Goal: Task Accomplishment & Management: Use online tool/utility

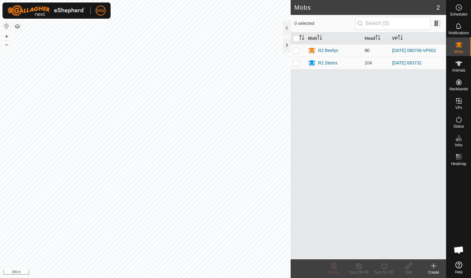
click at [297, 51] on p-checkbox at bounding box center [296, 50] width 6 height 5
checkbox input "true"
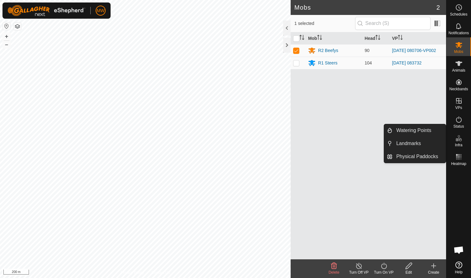
click at [383, 266] on icon at bounding box center [384, 265] width 8 height 7
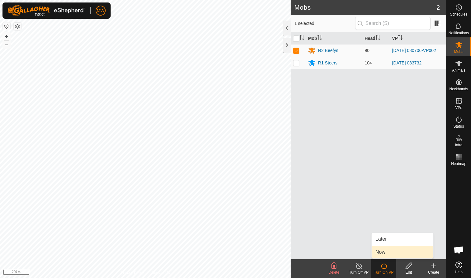
click at [383, 251] on link "Now" at bounding box center [403, 252] width 62 height 12
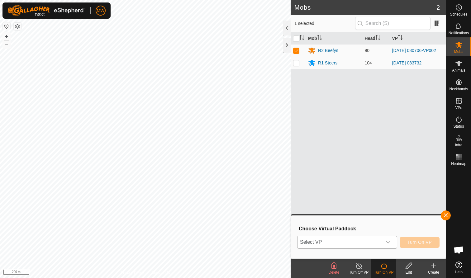
click at [389, 241] on icon "dropdown trigger" at bounding box center [388, 242] width 5 height 5
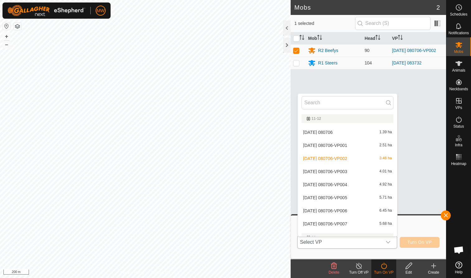
click at [320, 169] on li "[DATE] 080706-VP003 4.01 ha" at bounding box center [347, 171] width 99 height 12
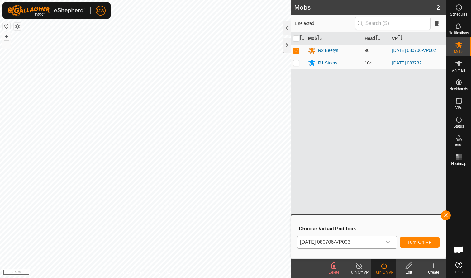
click at [419, 242] on span "Turn On VP" at bounding box center [419, 242] width 24 height 5
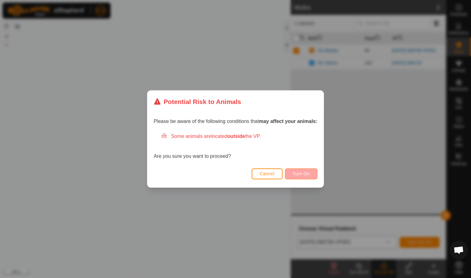
click at [299, 174] on span "Turn On" at bounding box center [301, 173] width 17 height 5
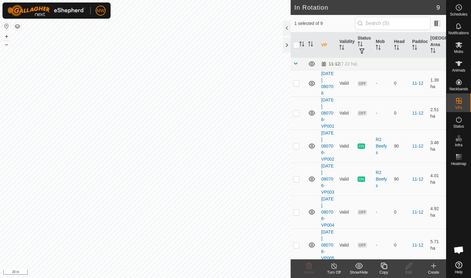
click at [383, 267] on icon at bounding box center [384, 265] width 8 height 7
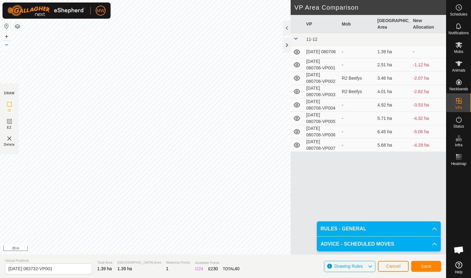
click at [431, 267] on span "Save" at bounding box center [426, 266] width 11 height 5
